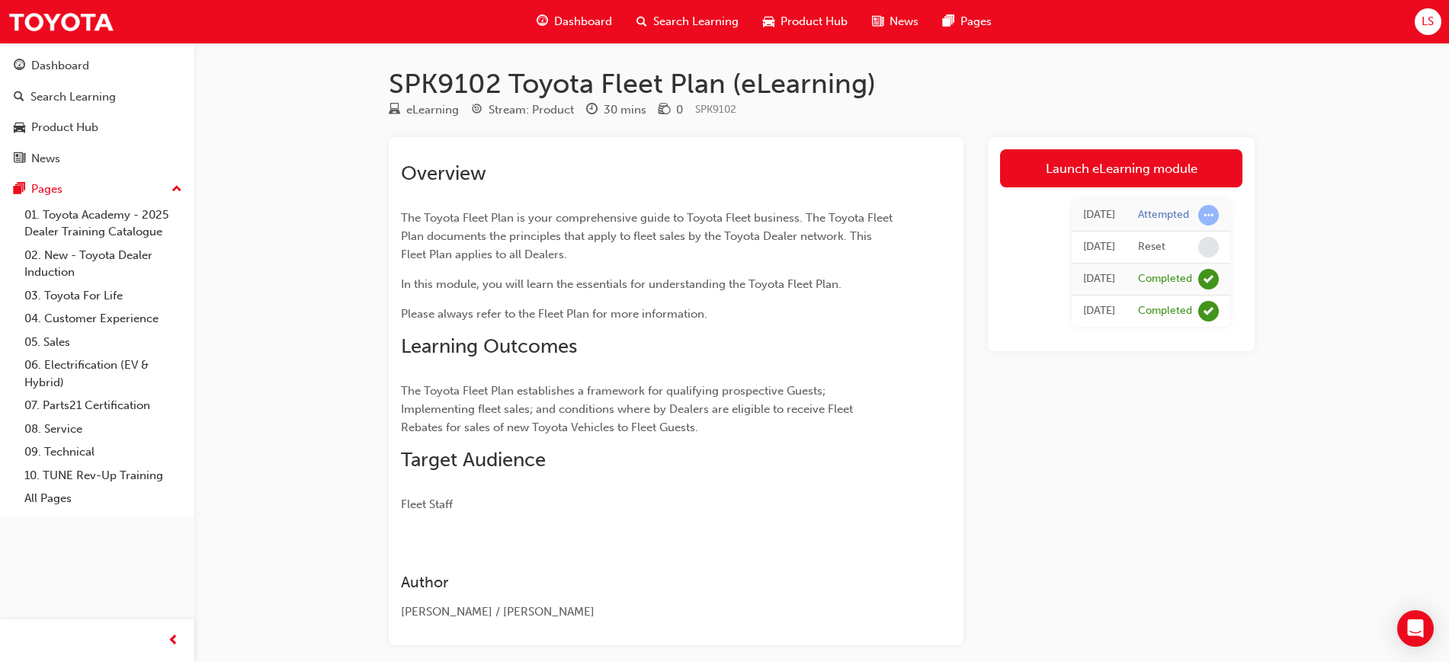
scroll to position [25, 0]
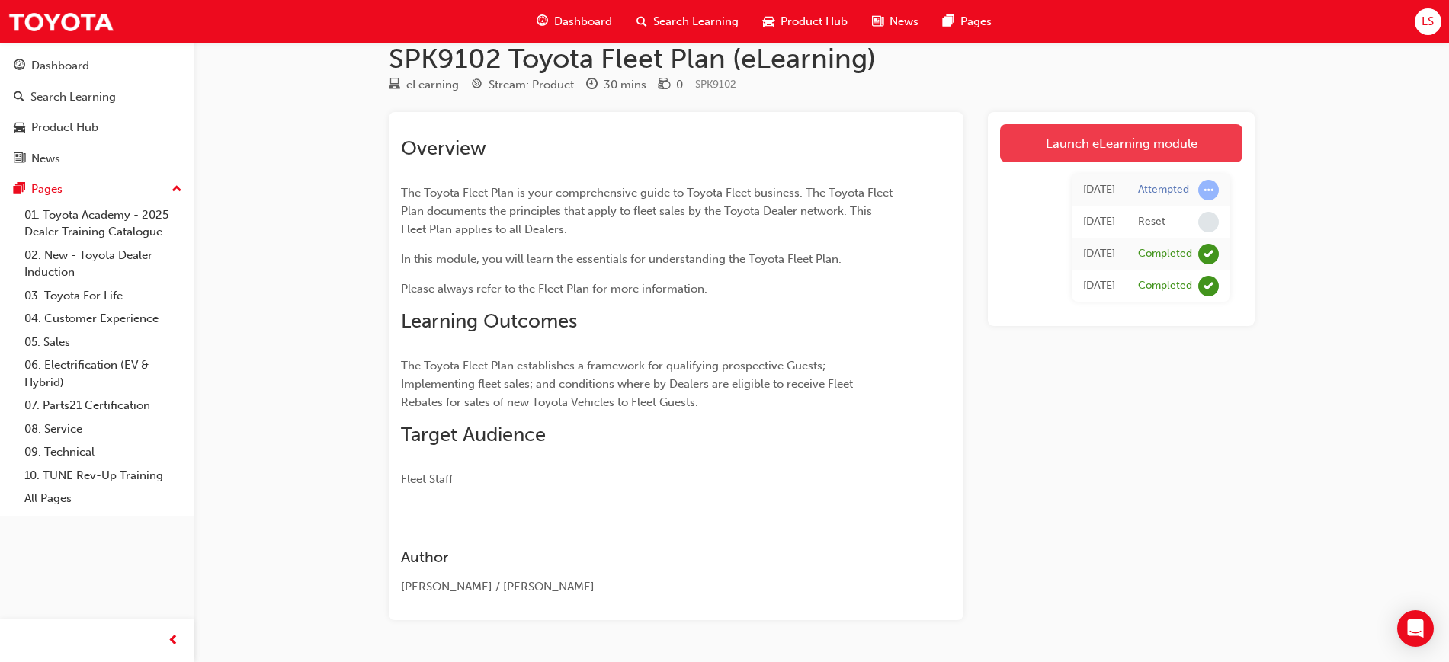
click at [1090, 139] on link "Launch eLearning module" at bounding box center [1121, 143] width 242 height 38
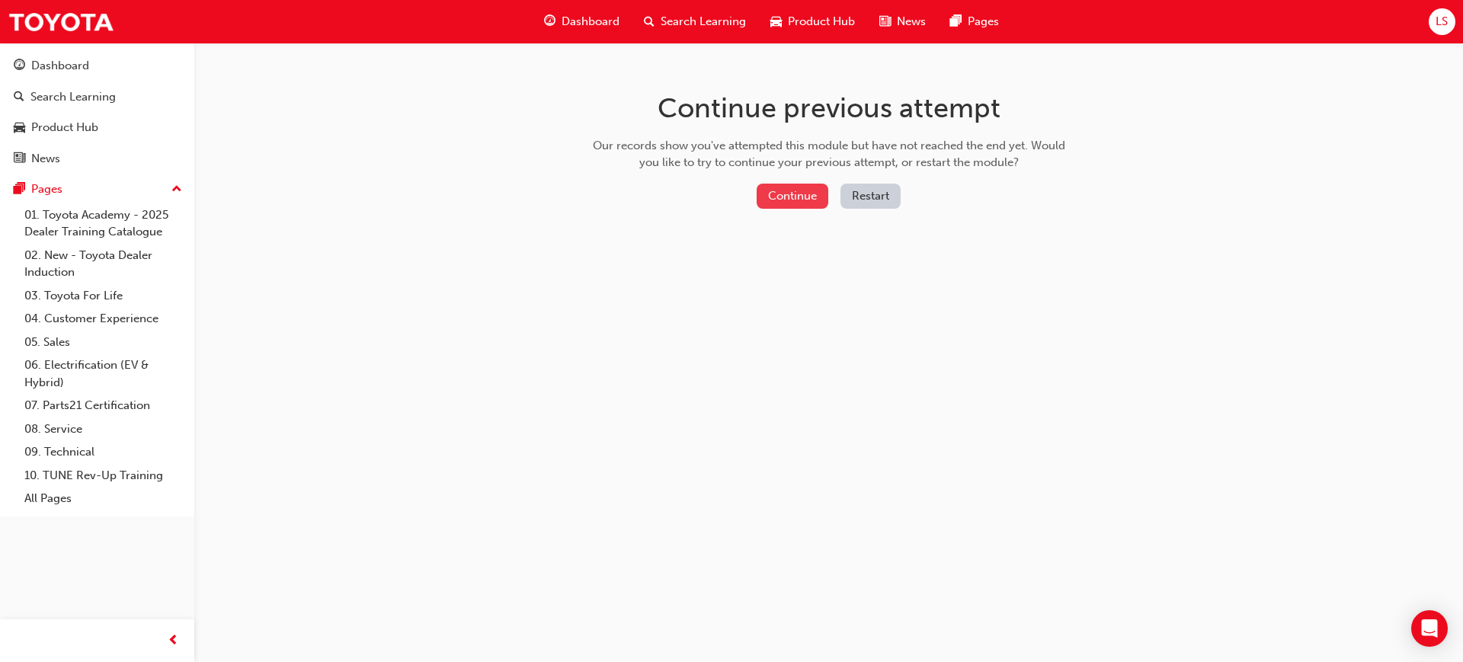
click at [803, 195] on button "Continue" at bounding box center [793, 196] width 72 height 25
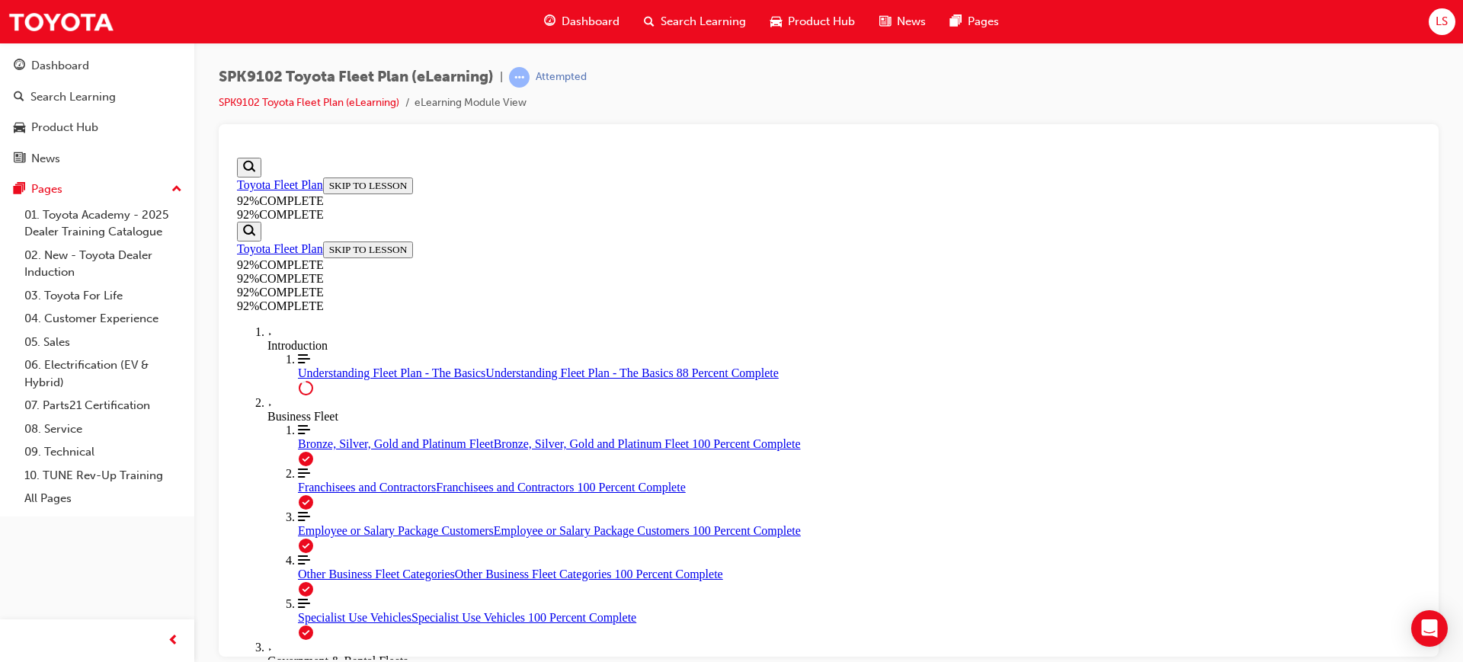
scroll to position [280, 0]
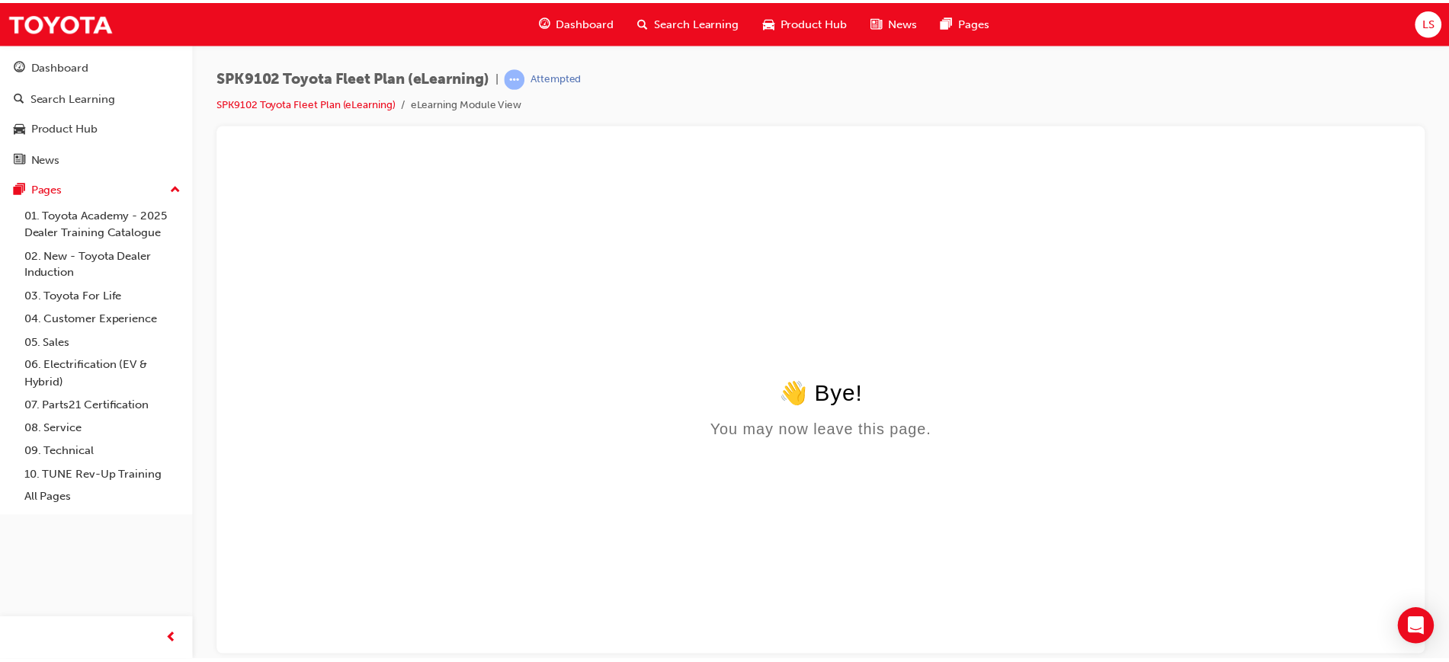
scroll to position [0, 0]
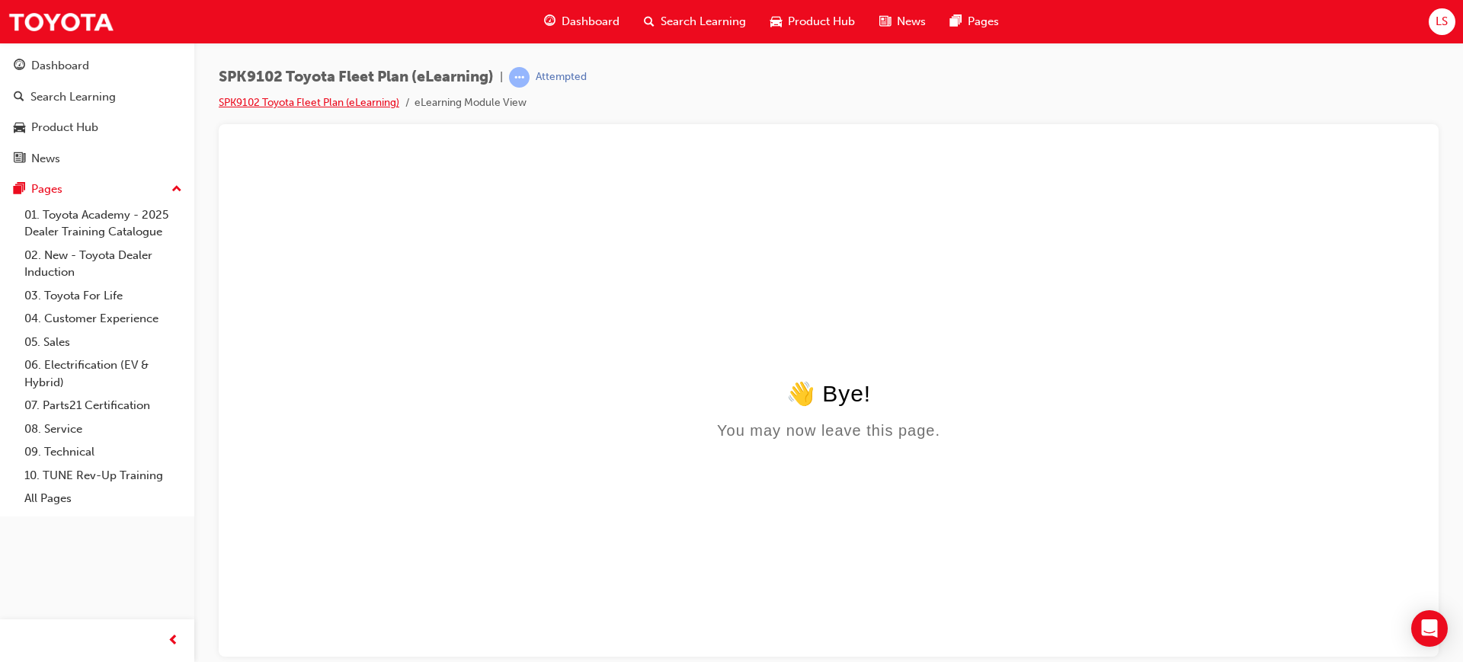
click at [305, 100] on link "SPK9102 Toyota Fleet Plan (eLearning)" at bounding box center [309, 102] width 181 height 13
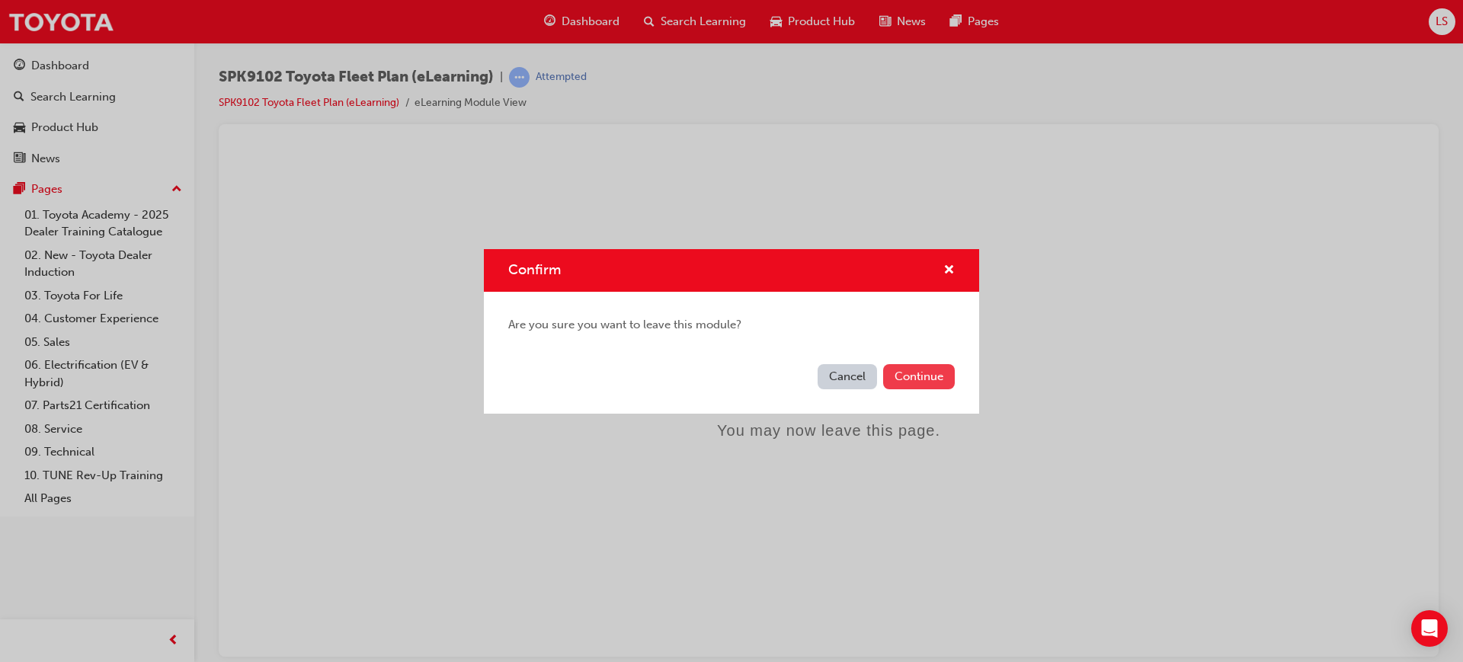
click at [915, 373] on button "Continue" at bounding box center [919, 376] width 72 height 25
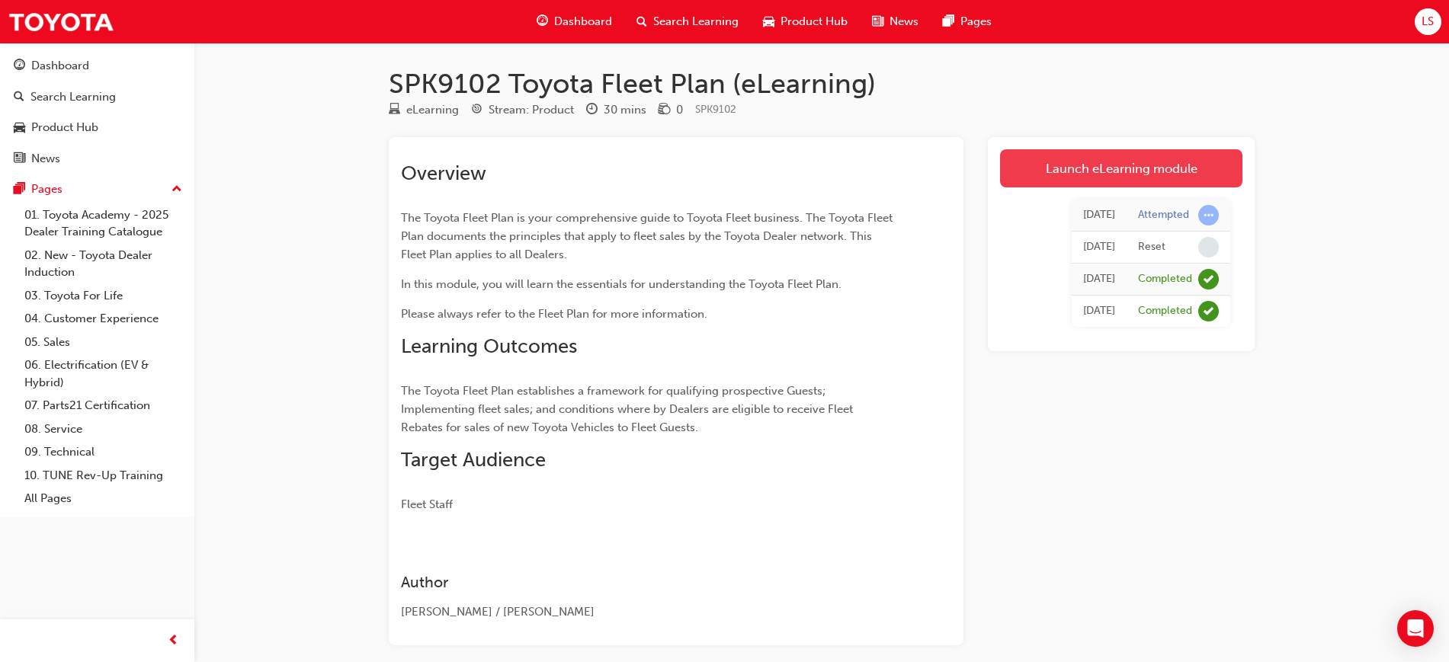
click at [1116, 161] on link "Launch eLearning module" at bounding box center [1121, 168] width 242 height 38
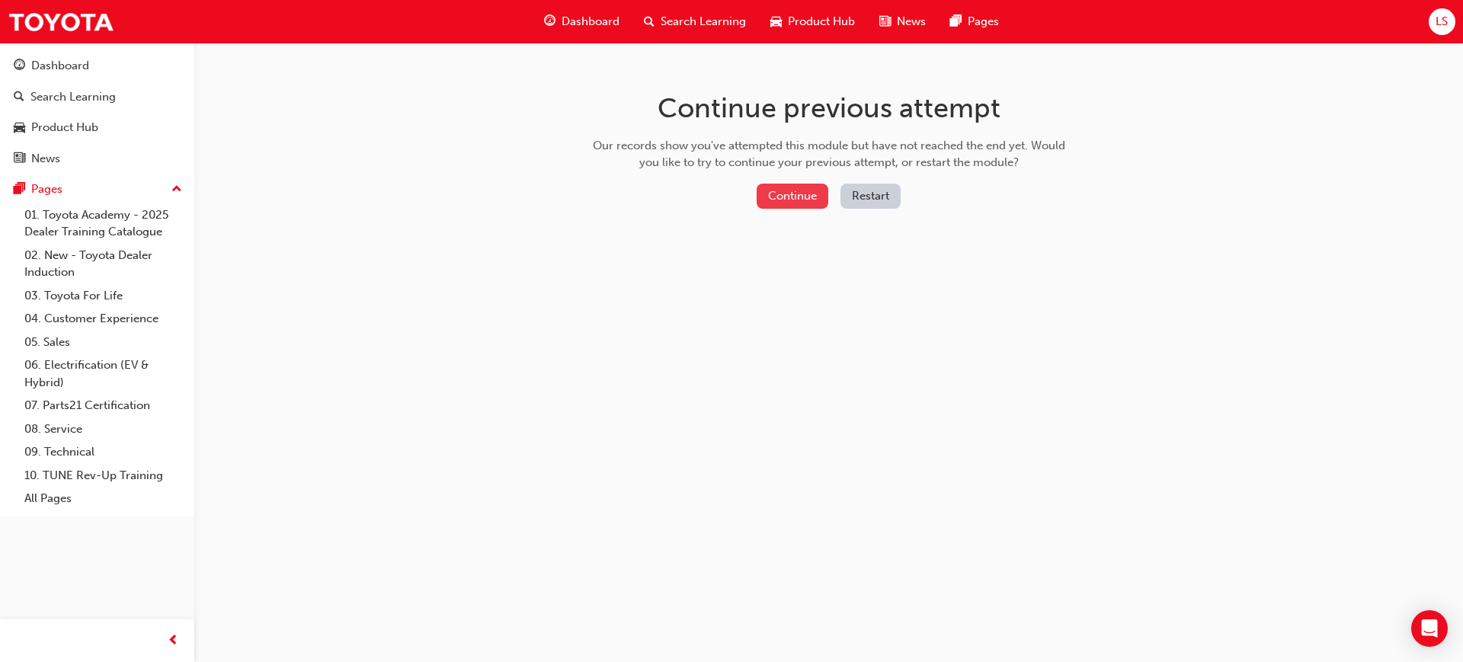
click at [797, 189] on button "Continue" at bounding box center [793, 196] width 72 height 25
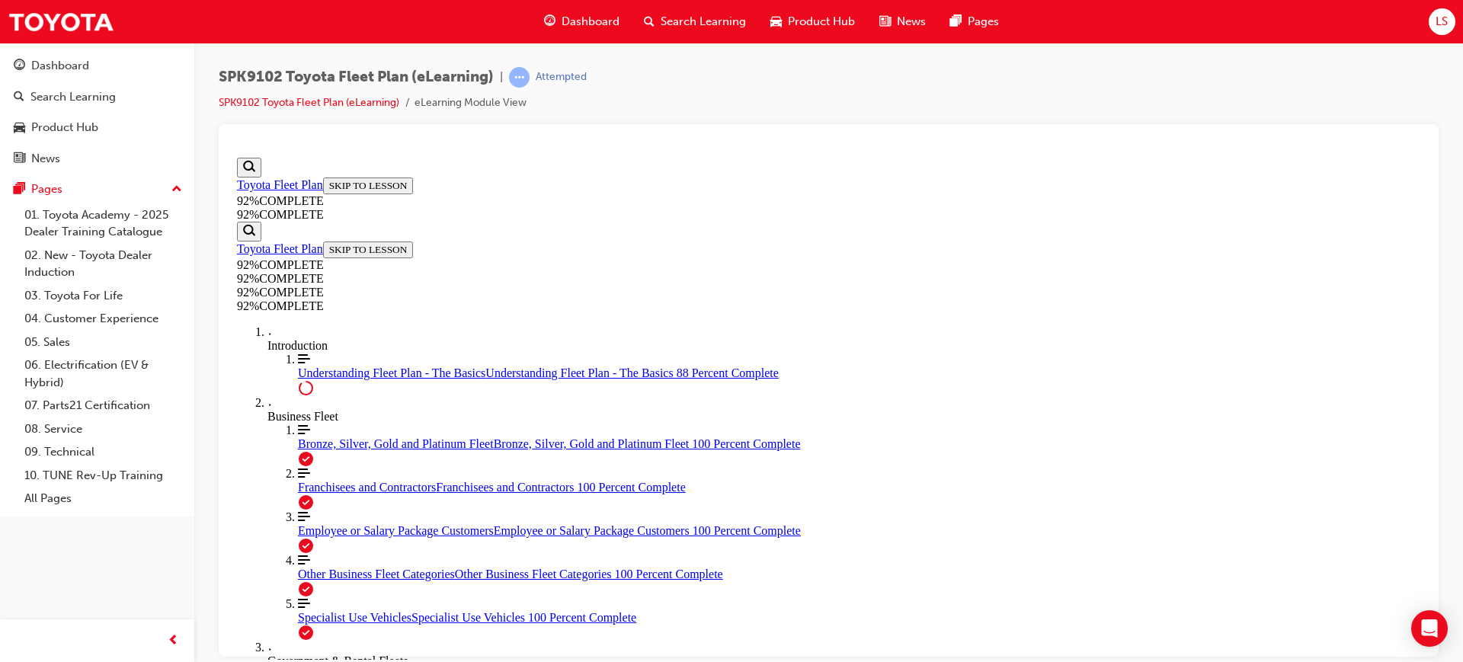
scroll to position [733, 0]
click at [1434, 625] on icon "Open Intercom Messenger" at bounding box center [1430, 629] width 18 height 20
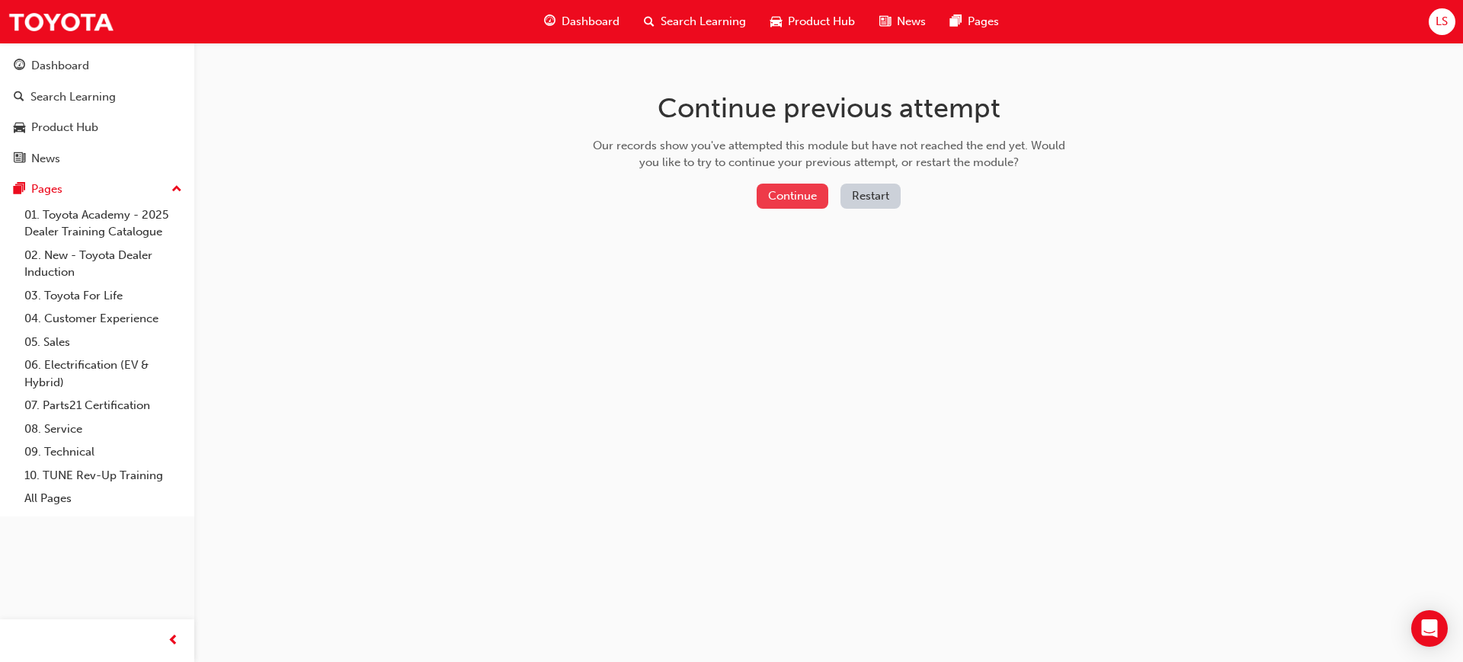
click at [806, 197] on button "Continue" at bounding box center [793, 196] width 72 height 25
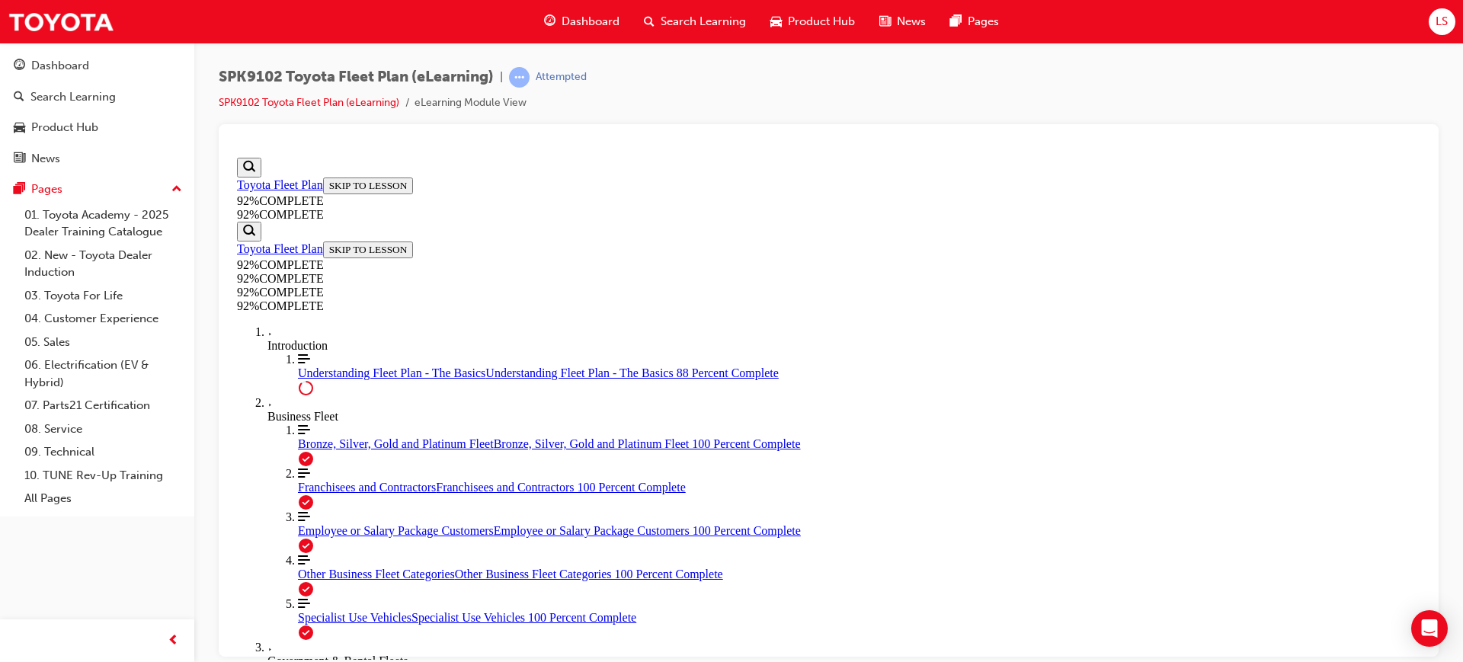
scroll to position [280, 0]
